Goal: Transaction & Acquisition: Obtain resource

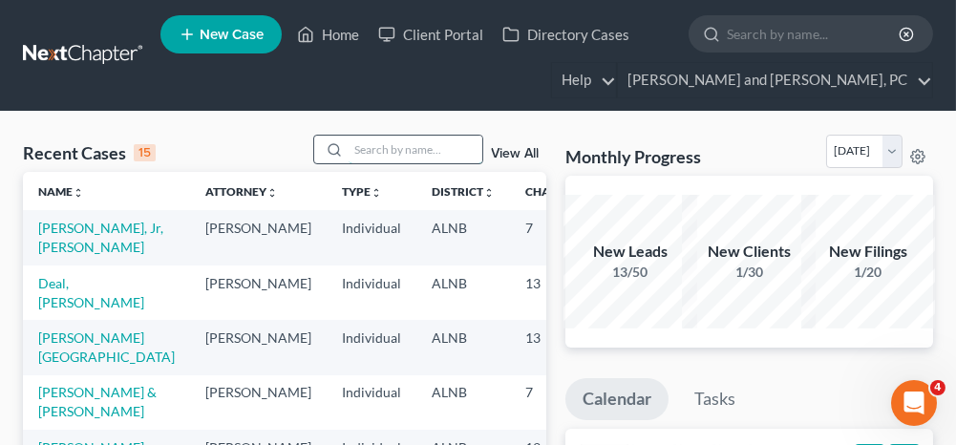
click at [414, 149] on input "search" at bounding box center [415, 150] width 134 height 28
type input "[PERSON_NAME]"
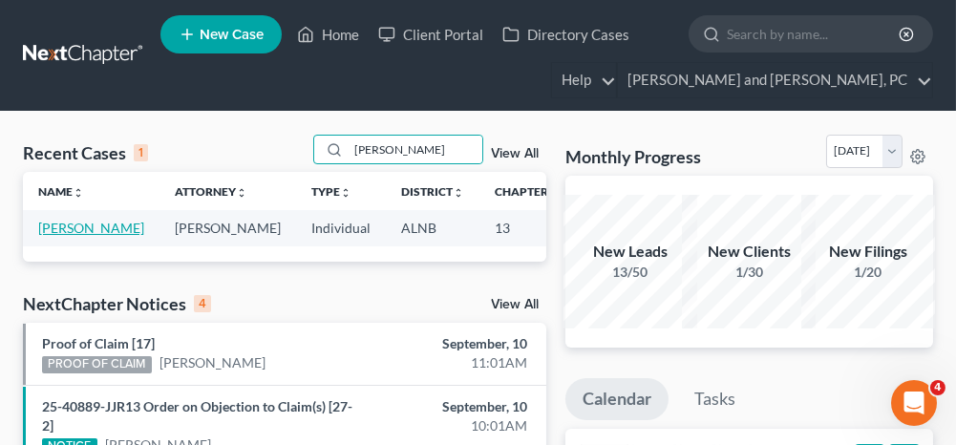
click at [53, 224] on link "[PERSON_NAME]" at bounding box center [91, 228] width 106 height 16
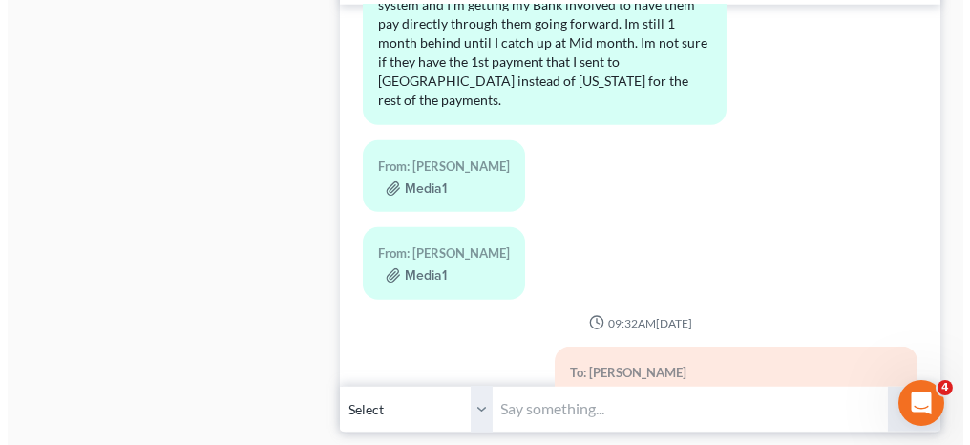
scroll to position [18409, 0]
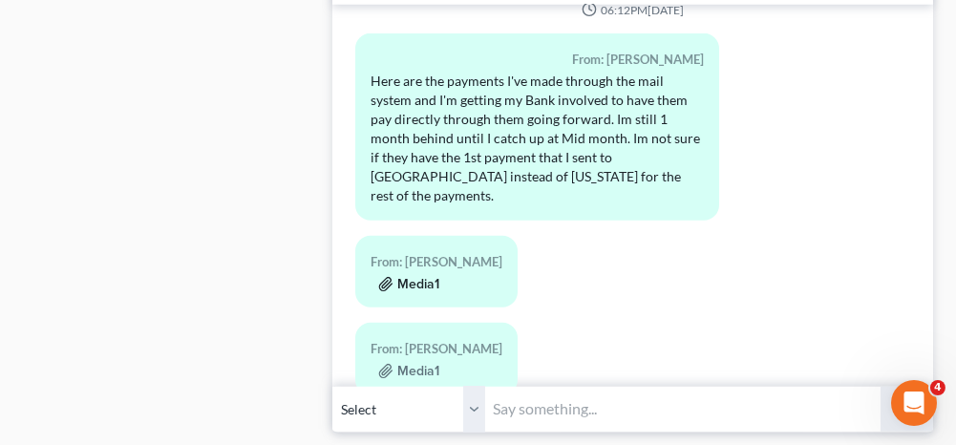
click at [422, 277] on button "Media1" at bounding box center [408, 284] width 61 height 15
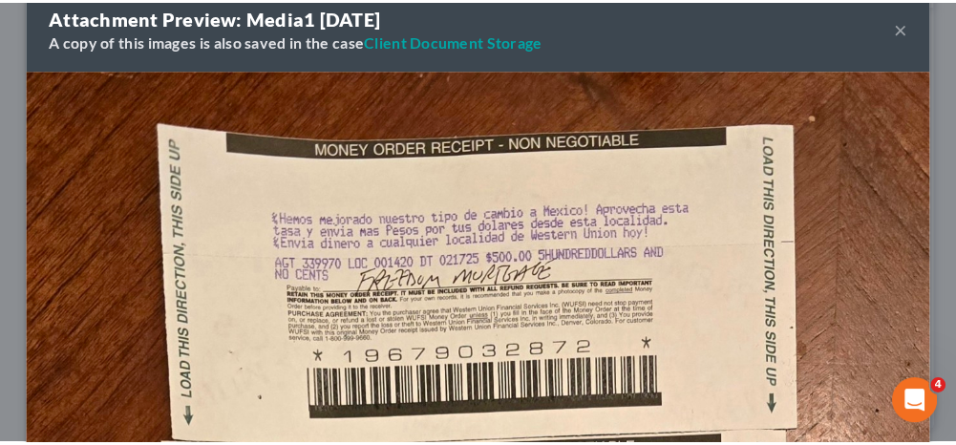
scroll to position [0, 0]
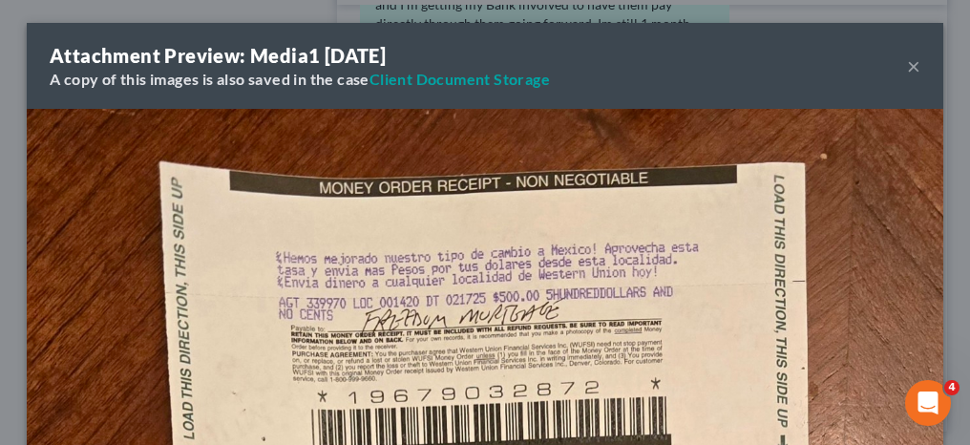
click at [907, 64] on button "×" at bounding box center [913, 65] width 13 height 23
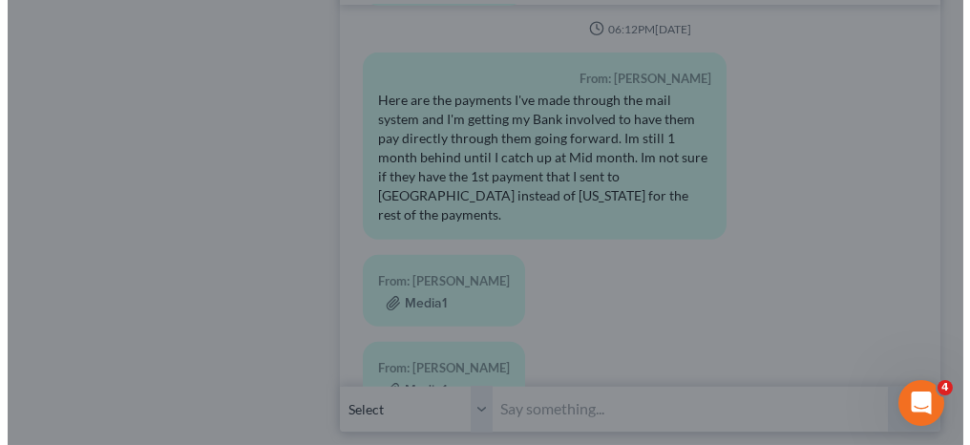
scroll to position [18409, 0]
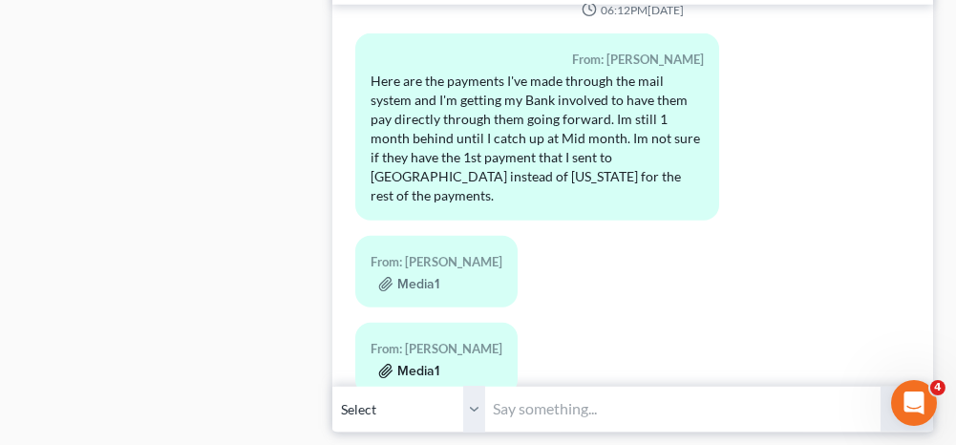
click at [424, 364] on button "Media1" at bounding box center [408, 371] width 61 height 15
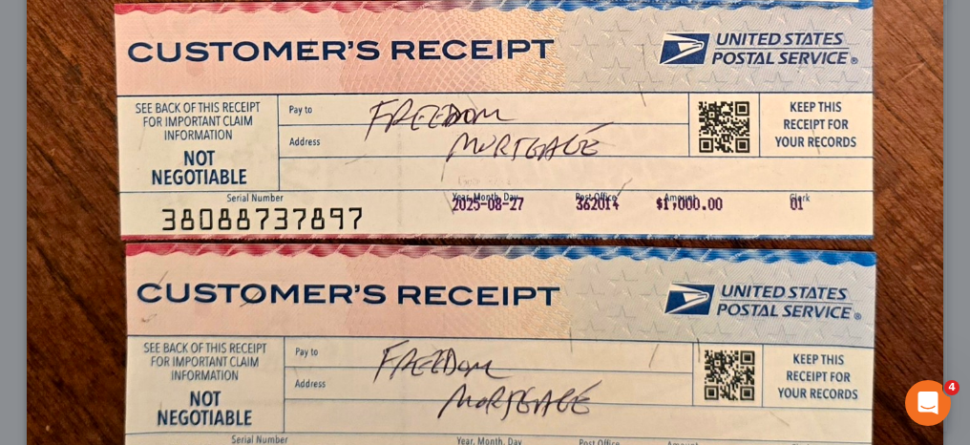
scroll to position [1352, 0]
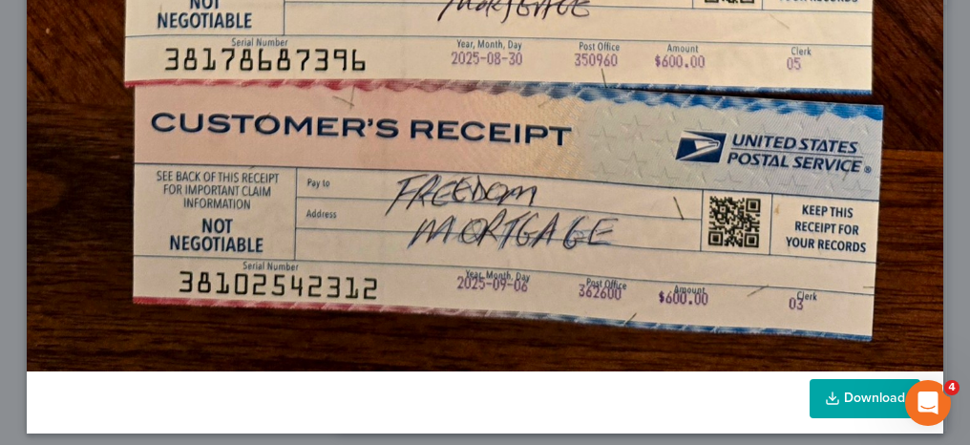
click at [866, 389] on link "Download" at bounding box center [864, 399] width 111 height 40
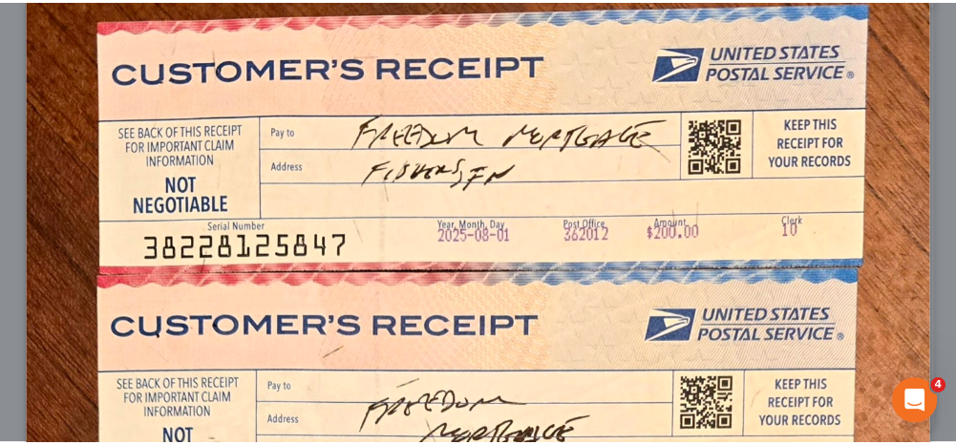
scroll to position [15, 0]
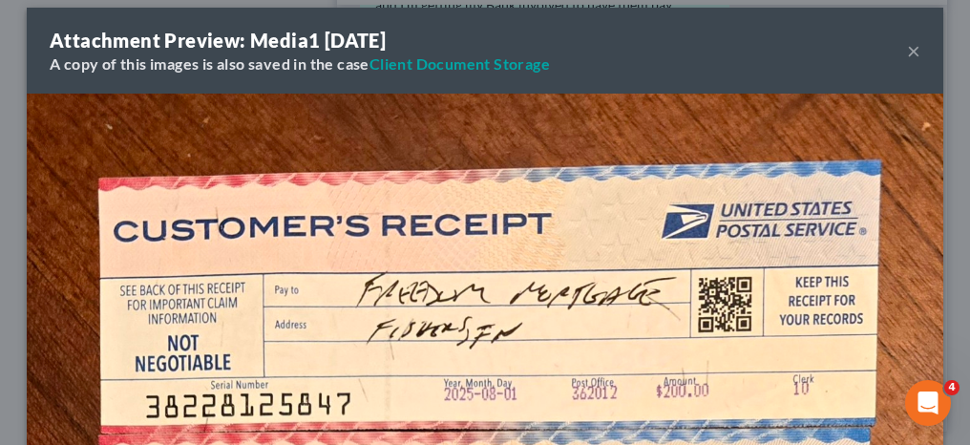
click at [908, 53] on button "×" at bounding box center [913, 50] width 13 height 23
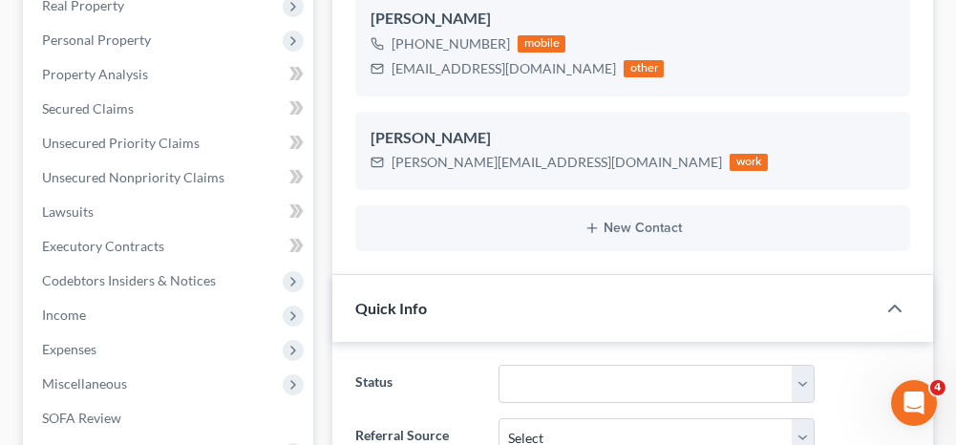
scroll to position [0, 0]
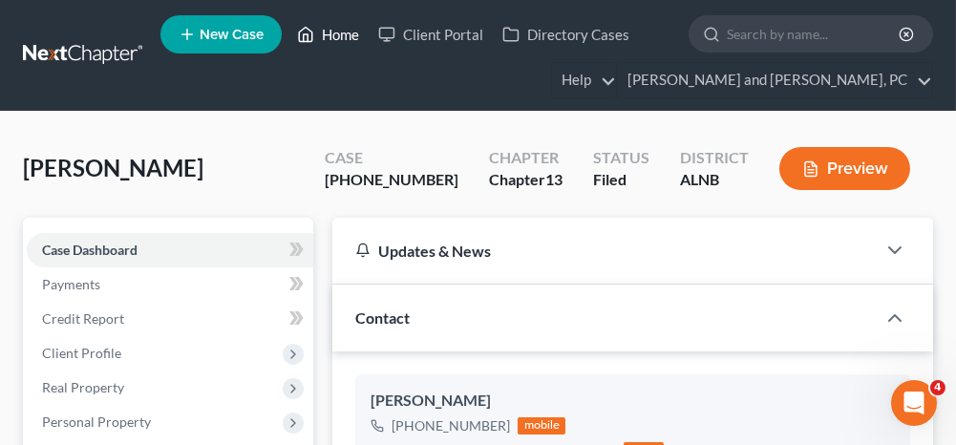
click at [342, 35] on link "Home" at bounding box center [327, 34] width 81 height 34
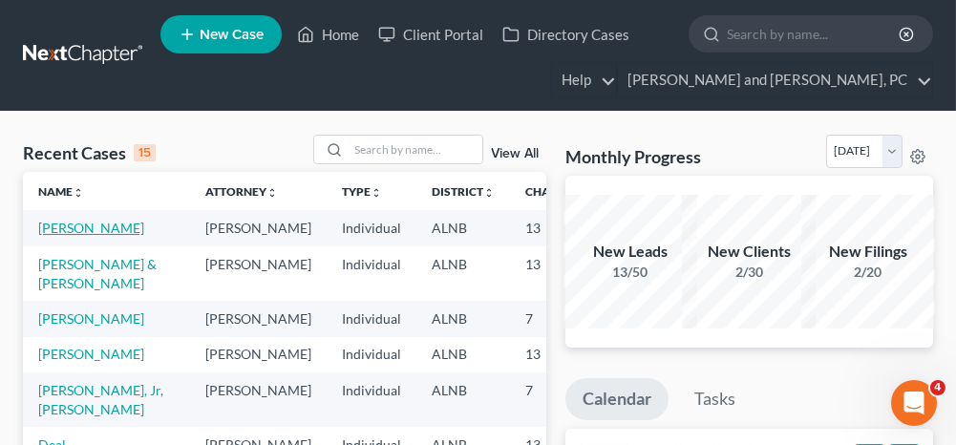
click at [55, 225] on link "[PERSON_NAME]" at bounding box center [91, 228] width 106 height 16
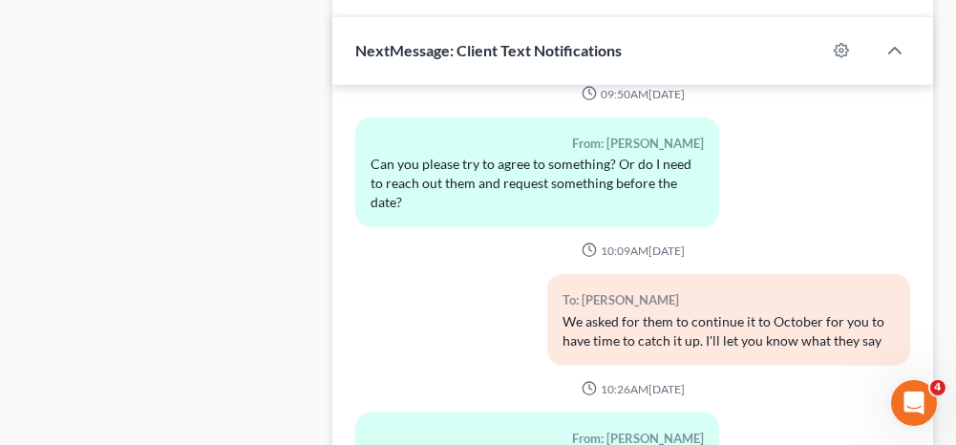
scroll to position [2100, 0]
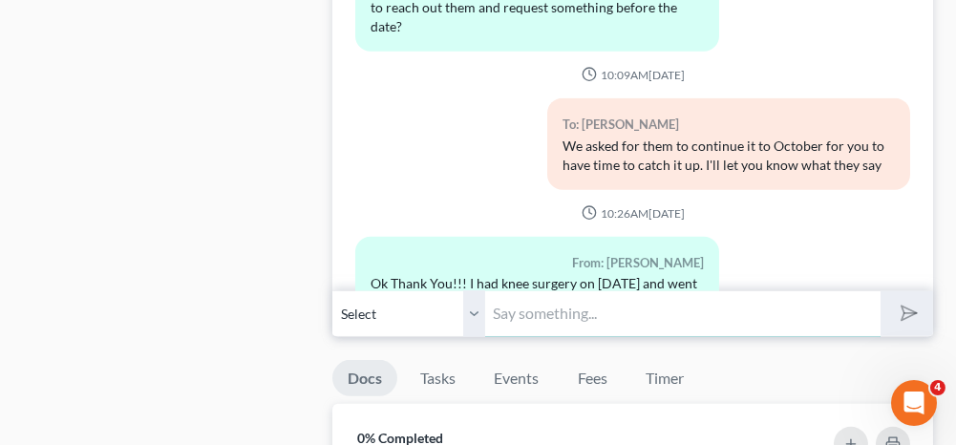
click at [559, 312] on input "text" at bounding box center [682, 313] width 394 height 47
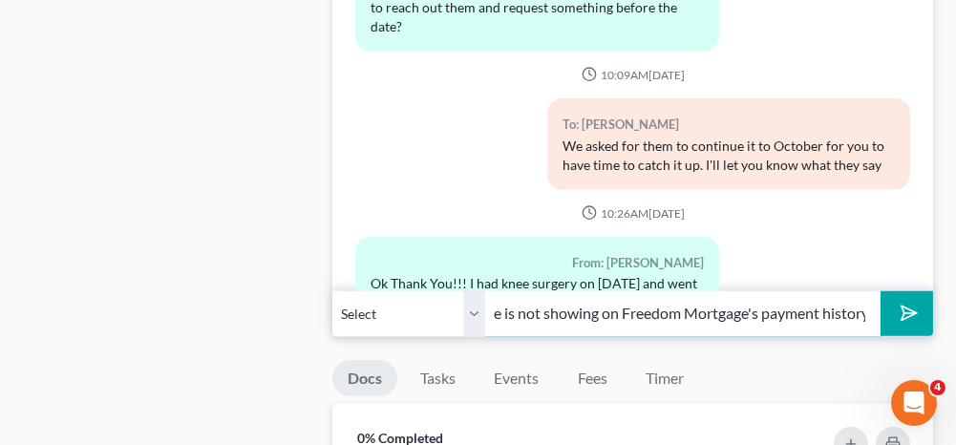
scroll to position [0, 195]
type input "The payment you sent in June is not showing on Freedom Mortgage's payment histo…"
click at [910, 302] on polygon "submit" at bounding box center [904, 313] width 23 height 23
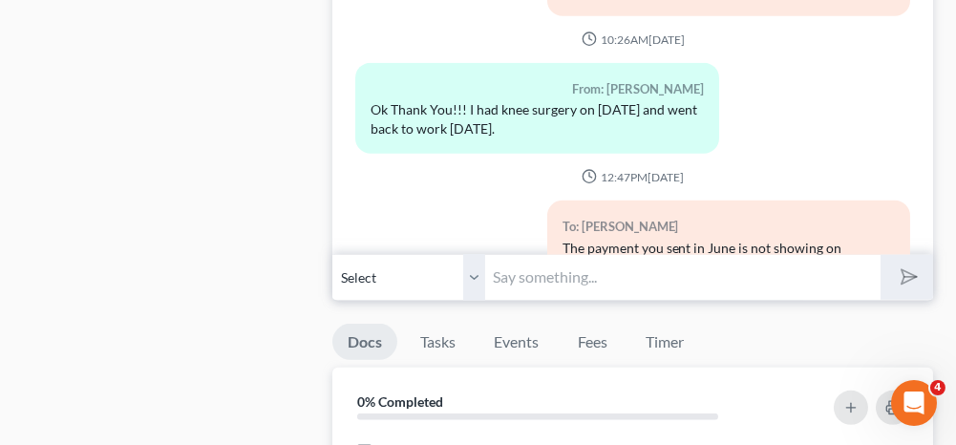
scroll to position [2100, 0]
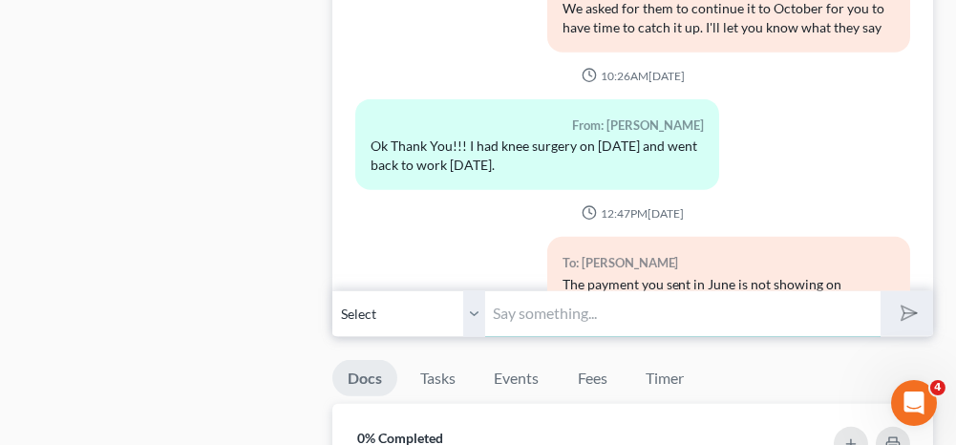
click at [569, 290] on input "text" at bounding box center [682, 313] width 394 height 47
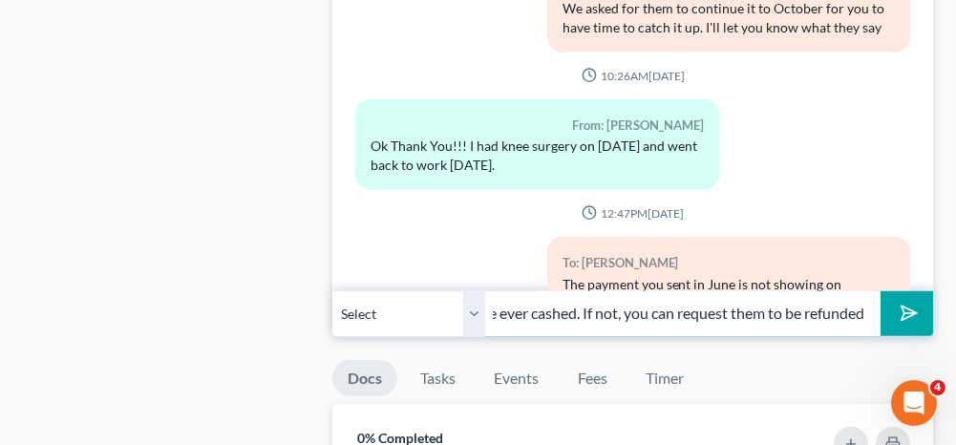
scroll to position [0, 463]
type input "You can check with the post office and see if those money orders were ever cash…"
click at [903, 302] on polygon "submit" at bounding box center [904, 313] width 23 height 23
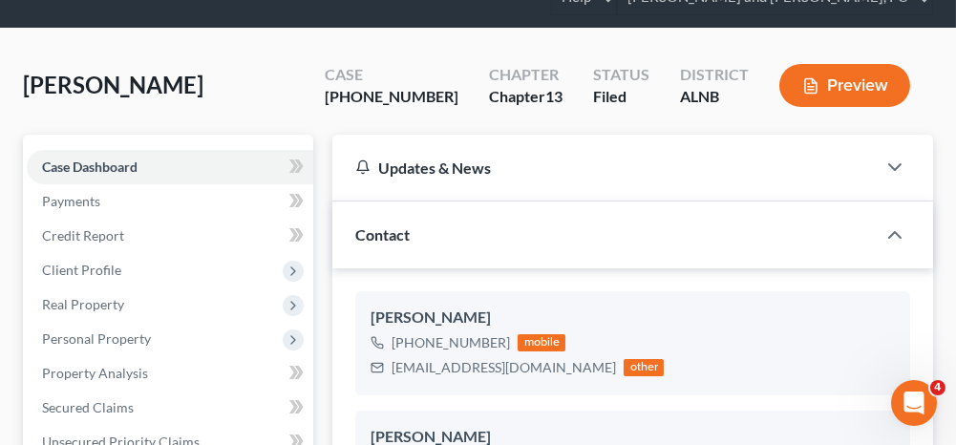
scroll to position [0, 0]
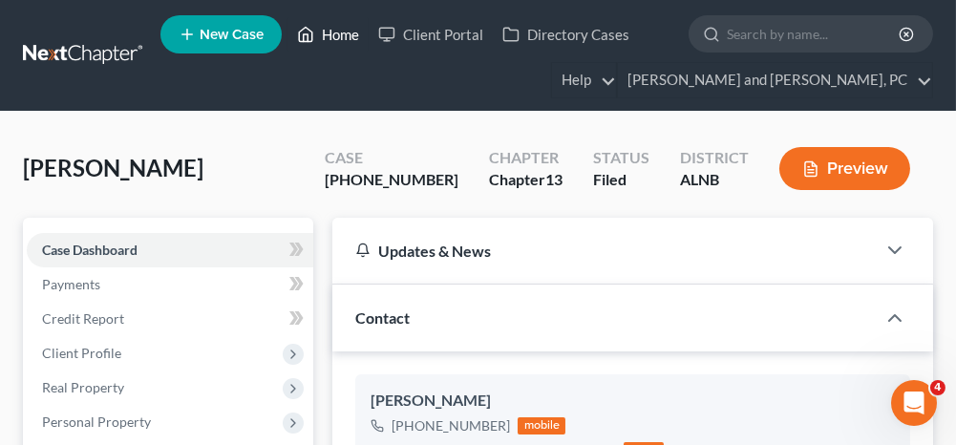
drag, startPoint x: 337, startPoint y: 36, endPoint x: 314, endPoint y: 86, distance: 54.7
click at [337, 36] on link "Home" at bounding box center [327, 34] width 81 height 34
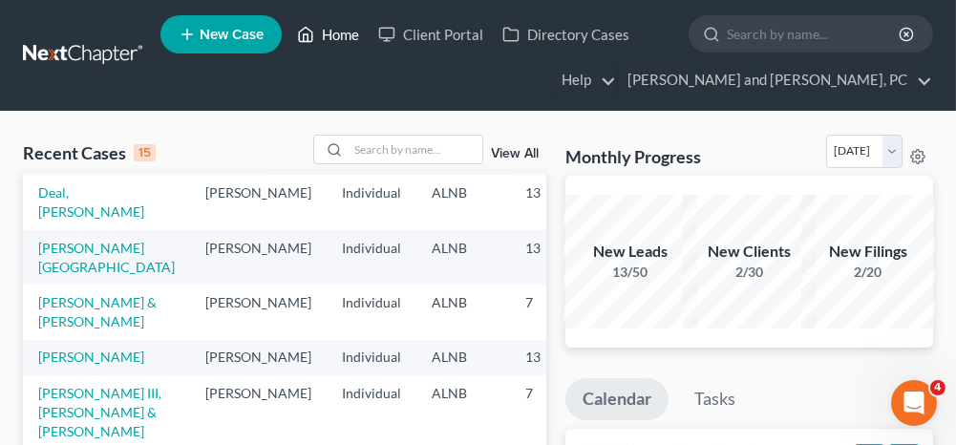
scroll to position [286, 0]
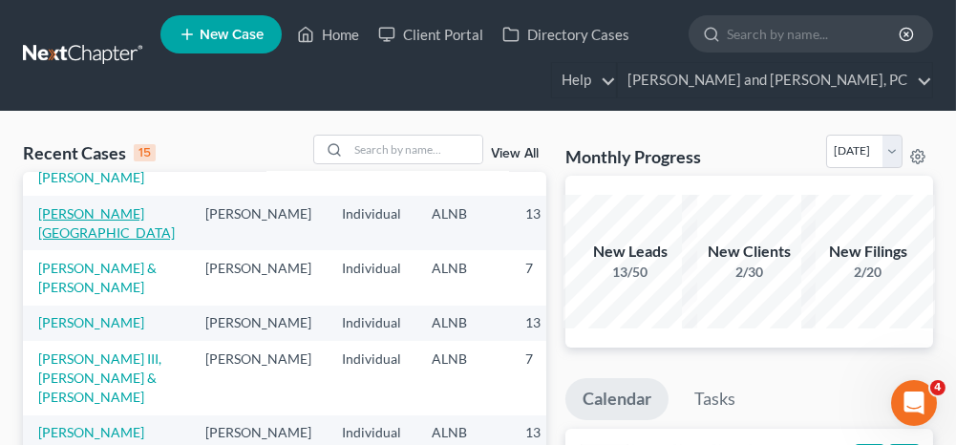
click at [70, 241] on link "[PERSON_NAME][GEOGRAPHIC_DATA]" at bounding box center [106, 222] width 137 height 35
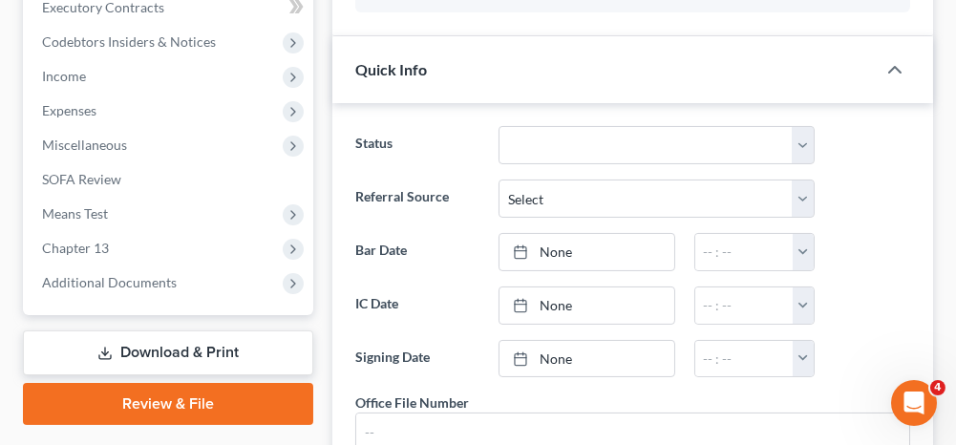
scroll to position [668, 0]
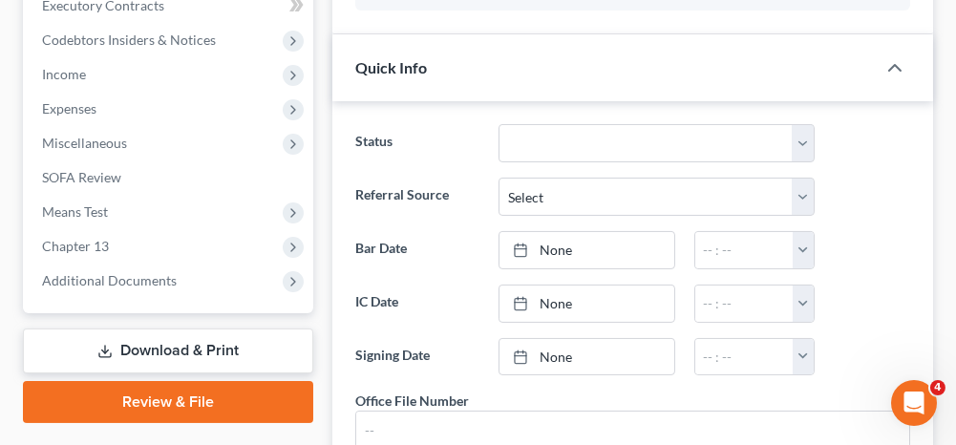
click at [130, 328] on link "Download & Print" at bounding box center [168, 350] width 290 height 45
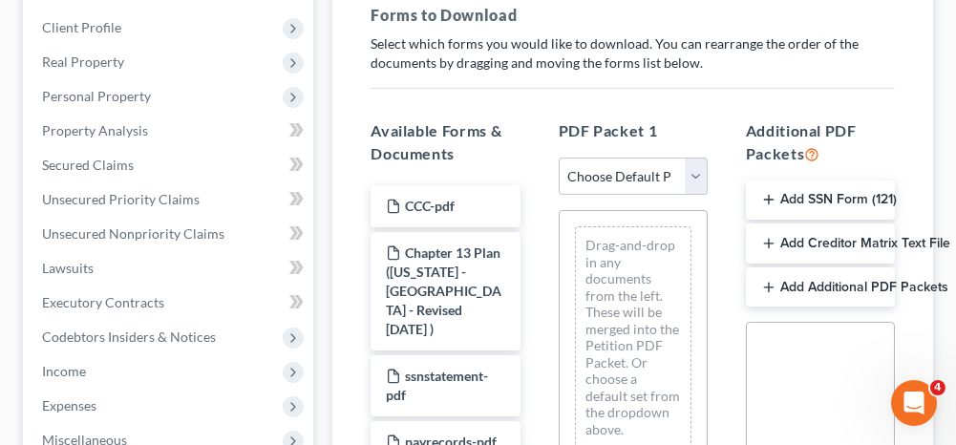
scroll to position [382, 0]
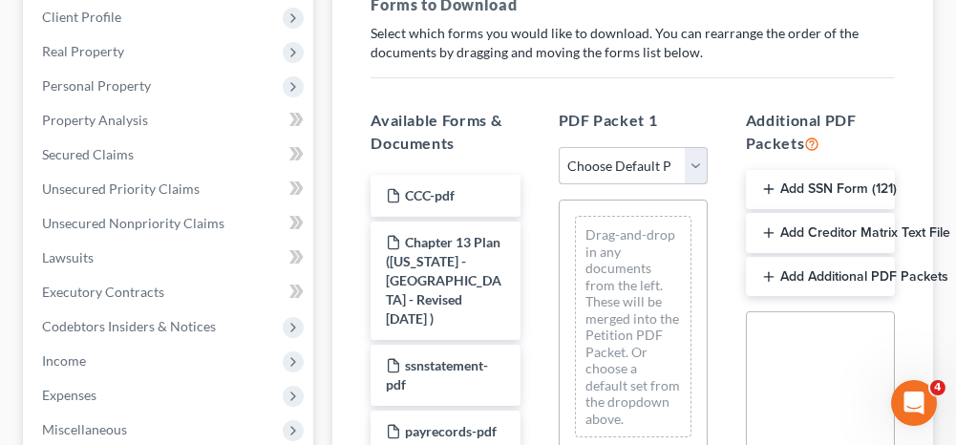
click at [617, 147] on select "Choose Default Petition PDF Packet Complete Bankruptcy Petition (all forms and …" at bounding box center [632, 166] width 149 height 38
select select "2"
click at [558, 147] on select "Choose Default Petition PDF Packet Complete Bankruptcy Petition (all forms and …" at bounding box center [632, 166] width 149 height 38
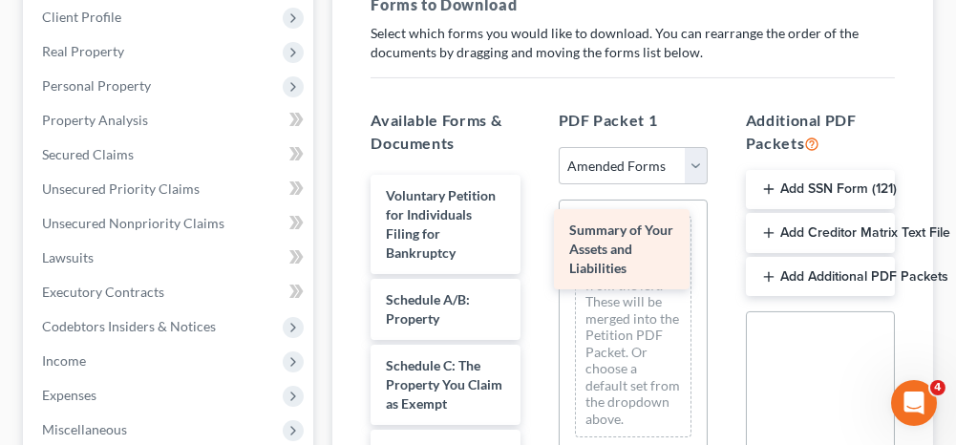
drag, startPoint x: 475, startPoint y: 277, endPoint x: 668, endPoint y: 254, distance: 194.2
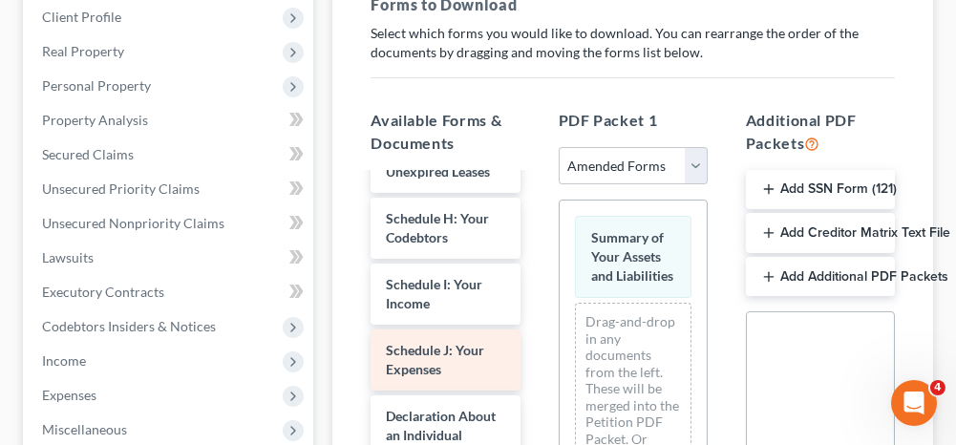
scroll to position [573, 0]
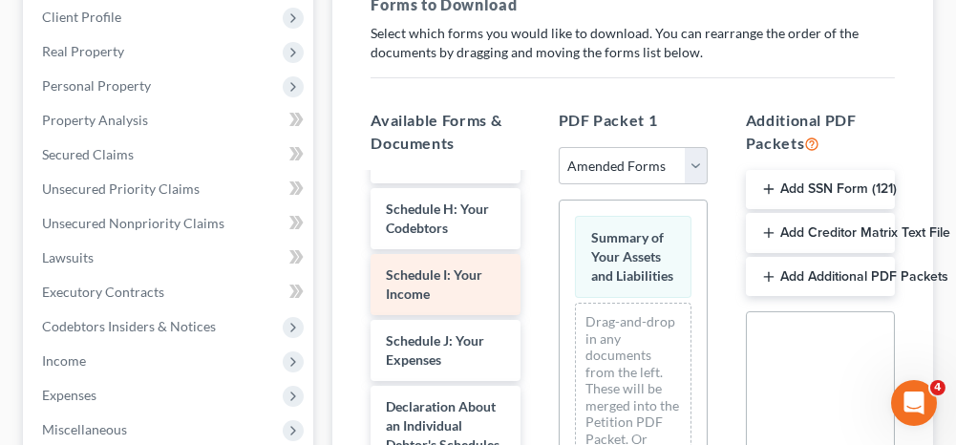
click at [445, 256] on div "Schedule I: Your Income" at bounding box center [444, 284] width 149 height 61
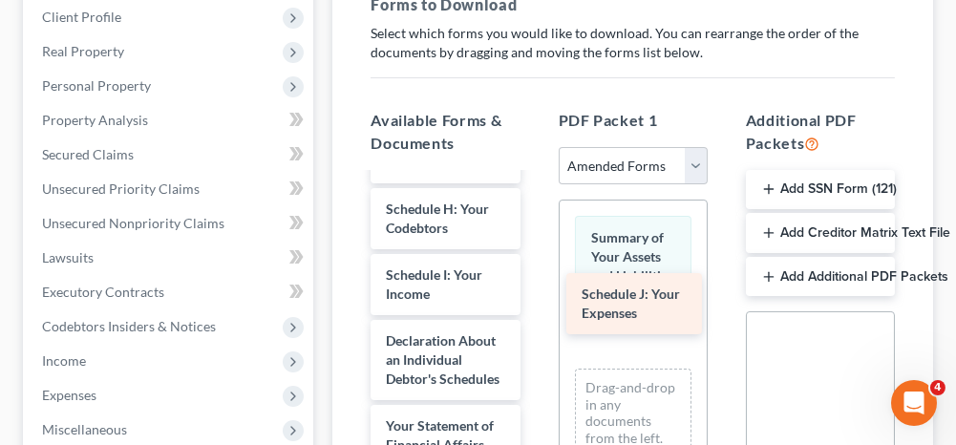
drag, startPoint x: 441, startPoint y: 317, endPoint x: 638, endPoint y: 300, distance: 197.4
click at [535, 300] on div "Schedule J: Your Expenses Voluntary Petition for Individuals Filing for Bankrup…" at bounding box center [444, 275] width 179 height 1346
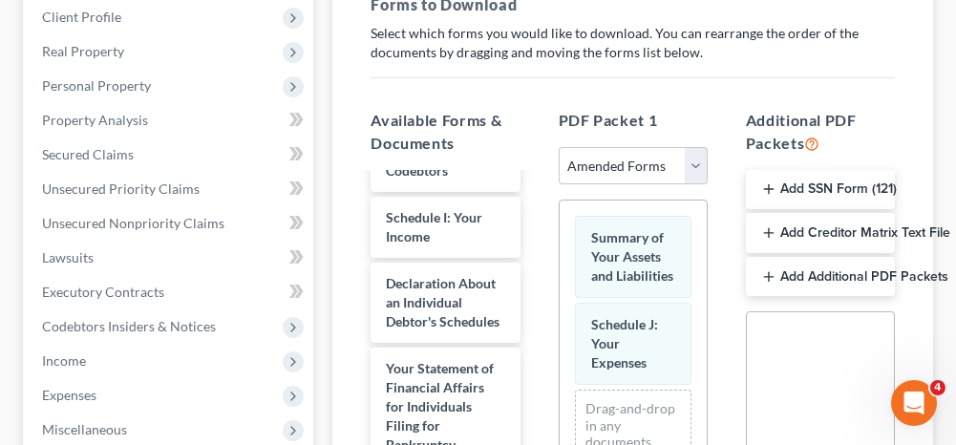
scroll to position [668, 0]
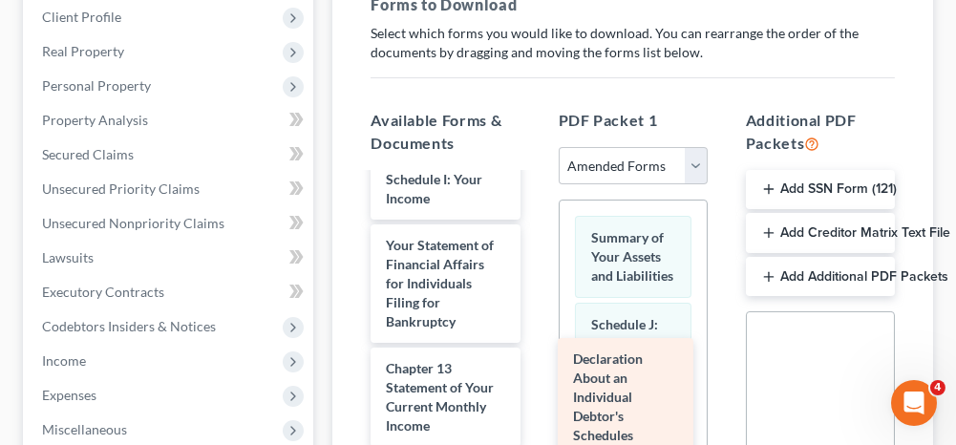
drag, startPoint x: 443, startPoint y: 271, endPoint x: 647, endPoint y: 415, distance: 250.0
click at [535, 417] on div "Declaration About an Individual Debtor's Schedules Voluntary Petition for Indiv…" at bounding box center [444, 136] width 179 height 1261
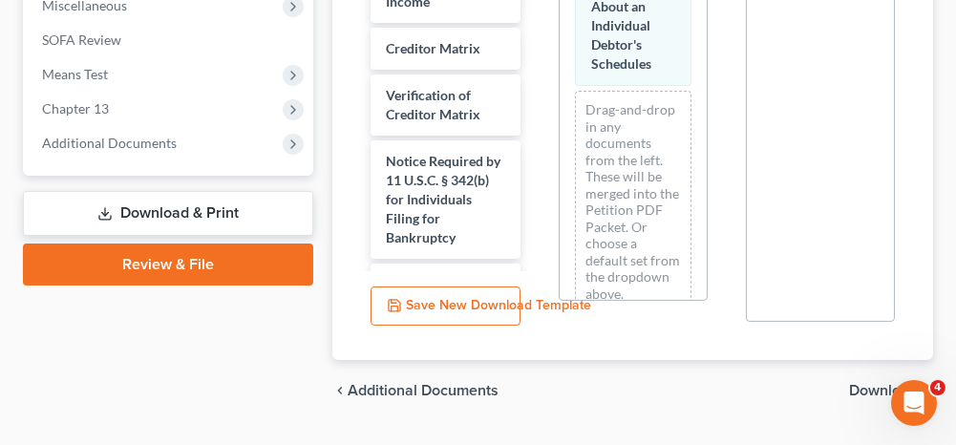
click at [865, 383] on span "Download" at bounding box center [883, 390] width 69 height 15
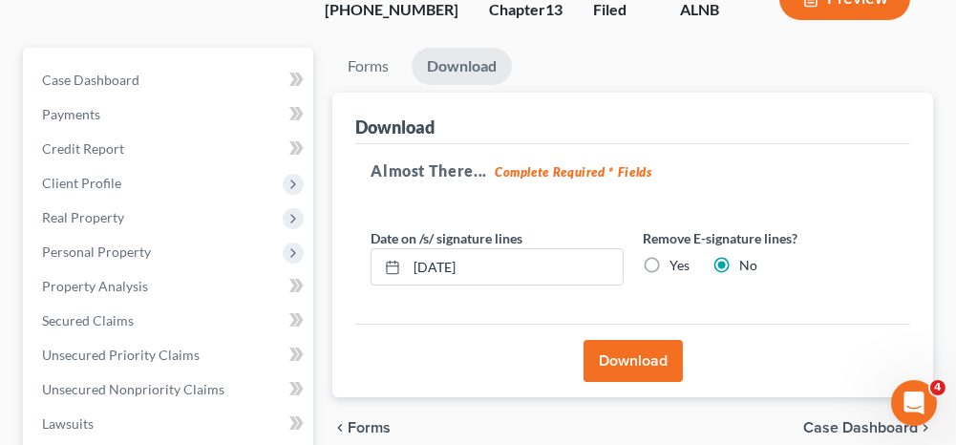
scroll to position [192, 0]
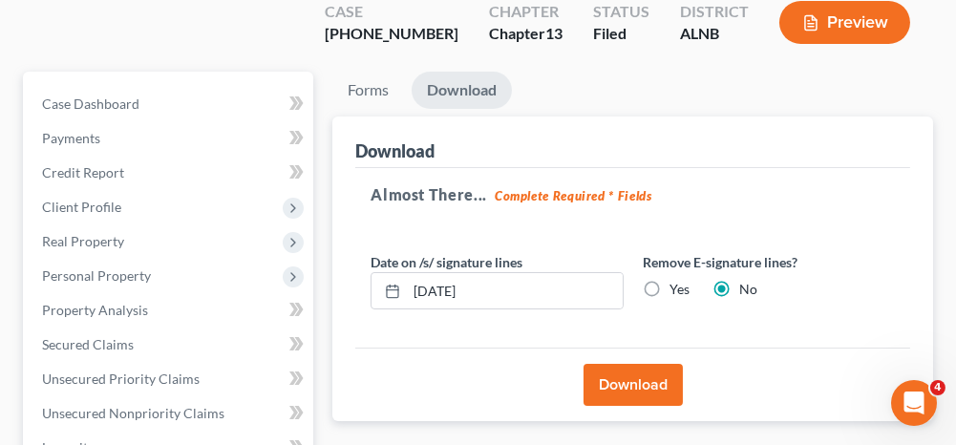
click at [623, 364] on button "Download" at bounding box center [632, 385] width 99 height 42
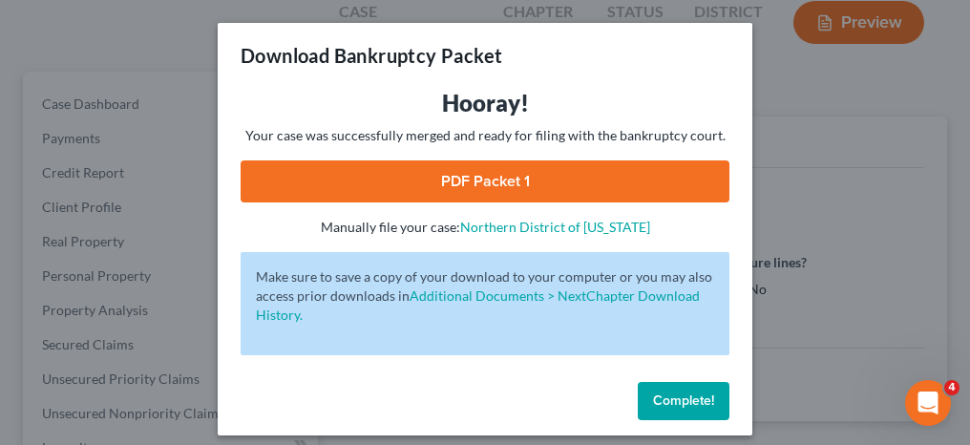
click at [514, 189] on link "PDF Packet 1" at bounding box center [485, 181] width 489 height 42
click at [662, 404] on span "Complete!" at bounding box center [683, 400] width 61 height 16
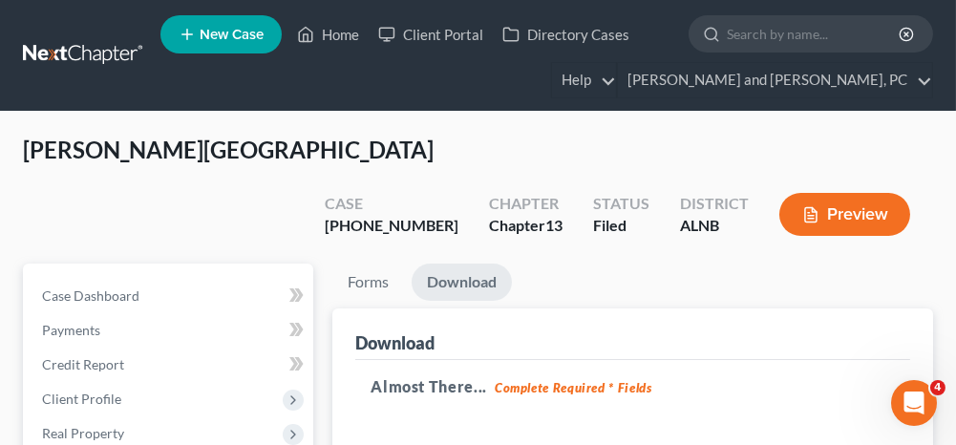
scroll to position [0, 0]
click at [336, 32] on link "Home" at bounding box center [327, 34] width 81 height 34
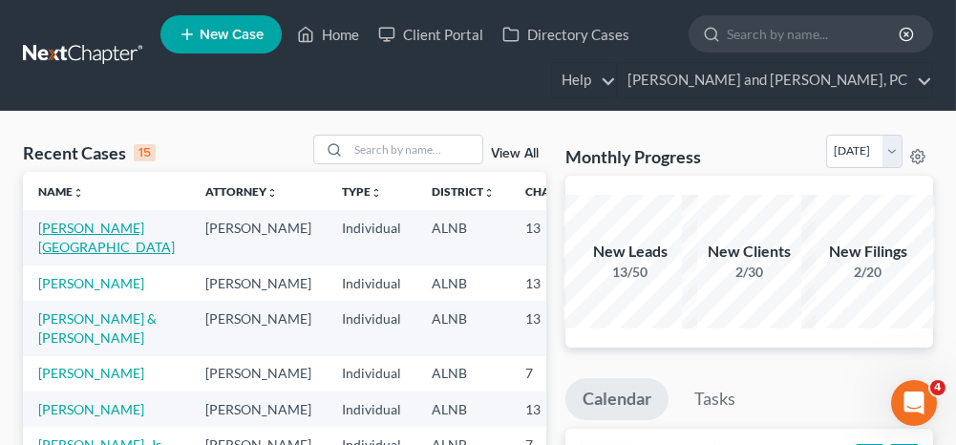
click at [69, 224] on link "[PERSON_NAME][GEOGRAPHIC_DATA]" at bounding box center [106, 237] width 137 height 35
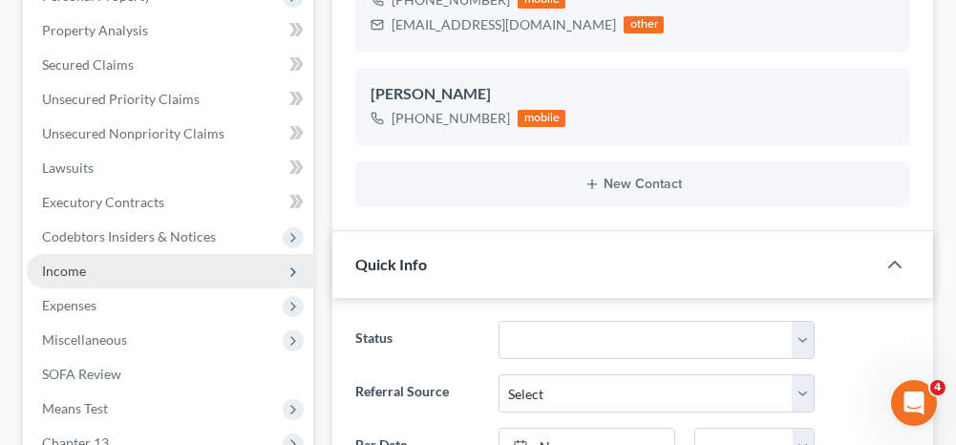
scroll to position [477, 0]
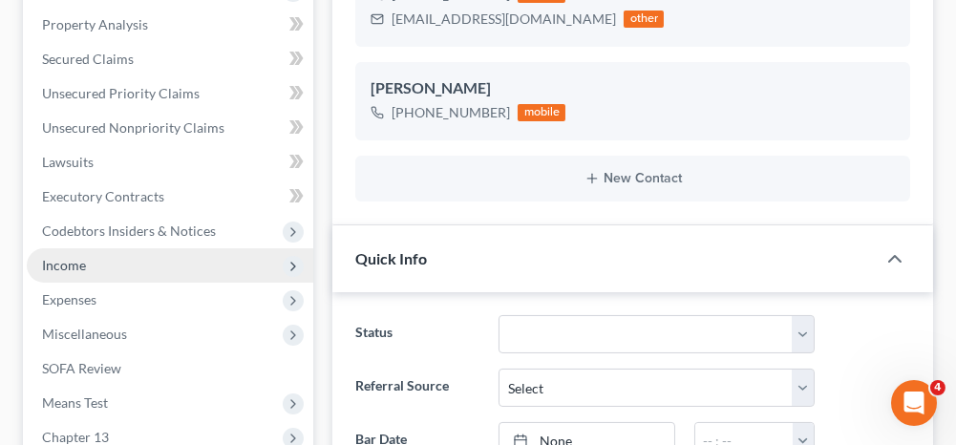
click at [97, 248] on span "Income" at bounding box center [170, 265] width 286 height 34
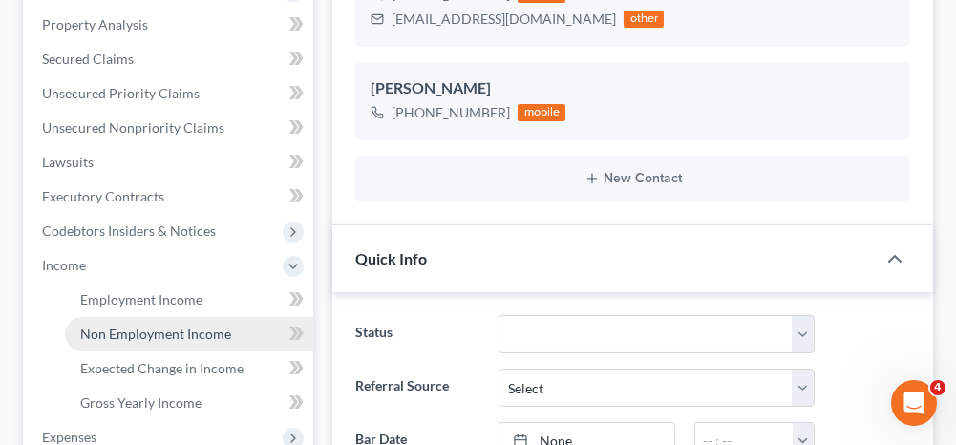
click at [121, 326] on span "Non Employment Income" at bounding box center [155, 334] width 151 height 16
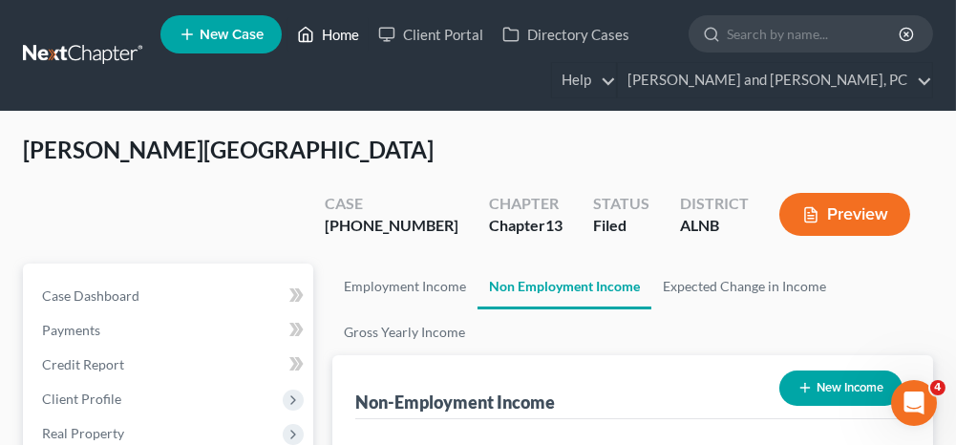
click at [336, 37] on link "Home" at bounding box center [327, 34] width 81 height 34
